Goal: Obtain resource: Download file/media

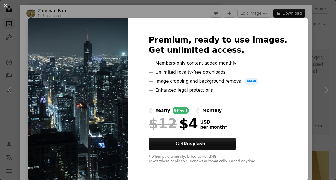
scroll to position [1998, 0]
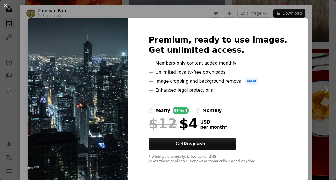
click at [10, 146] on div "An X shape Premium, ready to use images. Get unlimited access. A plus sign Memb…" at bounding box center [168, 90] width 336 height 180
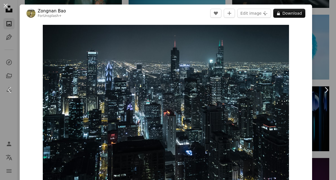
click at [9, 146] on div "An X shape Chevron left Chevron right Zongnan Bao For Unsplash+ A heart A plus …" at bounding box center [168, 90] width 336 height 180
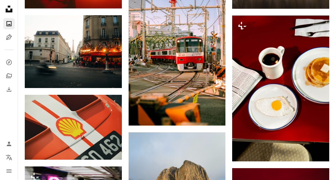
scroll to position [2431, 0]
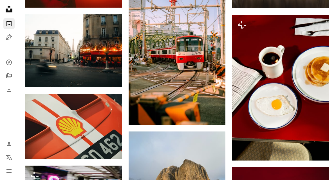
click at [70, 54] on img at bounding box center [73, 50] width 97 height 73
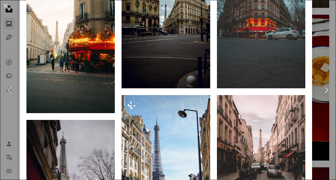
scroll to position [468, 0]
click at [3, 7] on button "An X shape" at bounding box center [5, 5] width 7 height 7
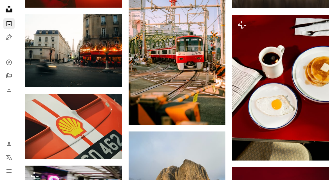
click at [6, 9] on icon at bounding box center [9, 9] width 7 height 7
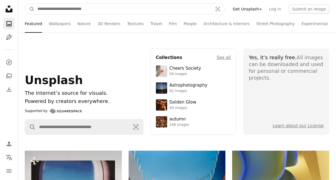
click at [184, 5] on input "Find visuals sitewide" at bounding box center [123, 9] width 177 height 11
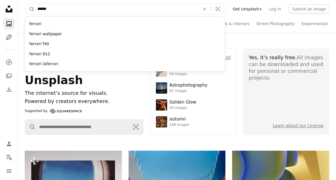
type input "*******"
click at [30, 9] on button "A magnifying glass" at bounding box center [30, 9] width 10 height 11
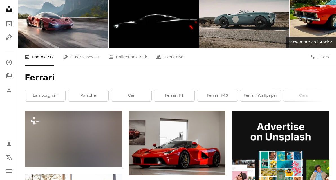
scroll to position [31, 0]
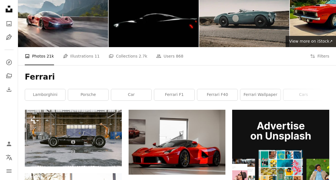
click at [94, 152] on button "A lock Download" at bounding box center [101, 156] width 32 height 9
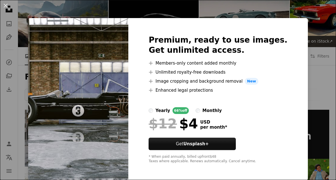
click at [29, 92] on div "An X shape Premium, ready to use images. Get unlimited access. A plus sign Memb…" at bounding box center [168, 90] width 336 height 180
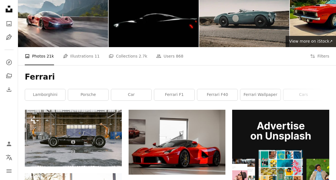
click at [53, 134] on img at bounding box center [73, 138] width 97 height 57
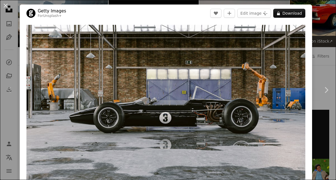
click at [293, 15] on button "A lock Download" at bounding box center [290, 13] width 32 height 9
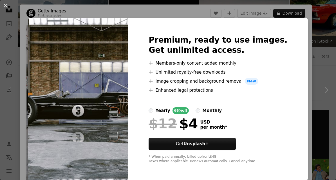
click at [252, 179] on div "An X shape Premium, ready to use images. Get unlimited access. A plus sign Memb…" at bounding box center [168, 90] width 336 height 180
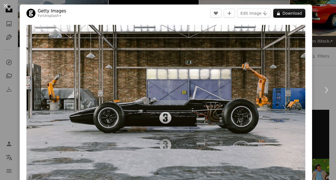
click at [321, 83] on link "Chevron right" at bounding box center [327, 90] width 20 height 54
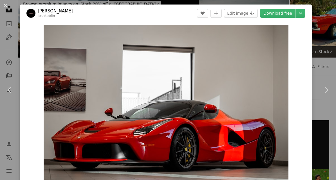
click at [323, 36] on div "An X shape Chevron left Chevron right [PERSON_NAME] joshkoblin A heart A plus s…" at bounding box center [168, 90] width 336 height 180
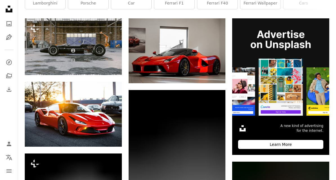
scroll to position [122, 0]
